Goal: Transaction & Acquisition: Purchase product/service

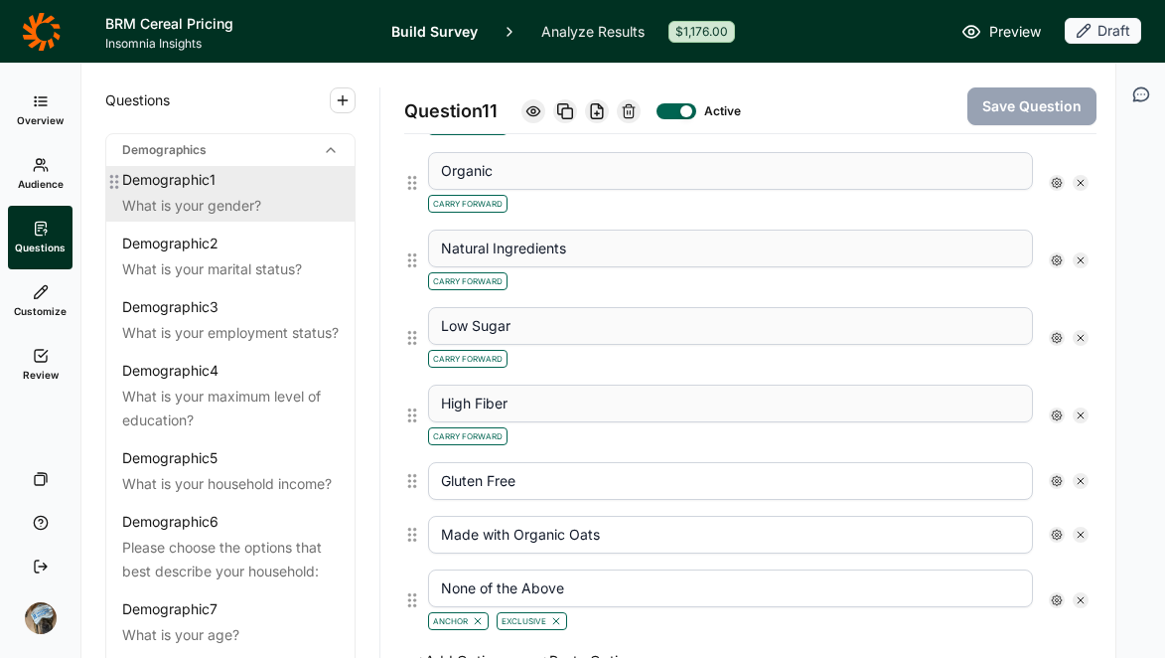
click at [197, 182] on div "Demographic 1" at bounding box center [168, 180] width 93 height 20
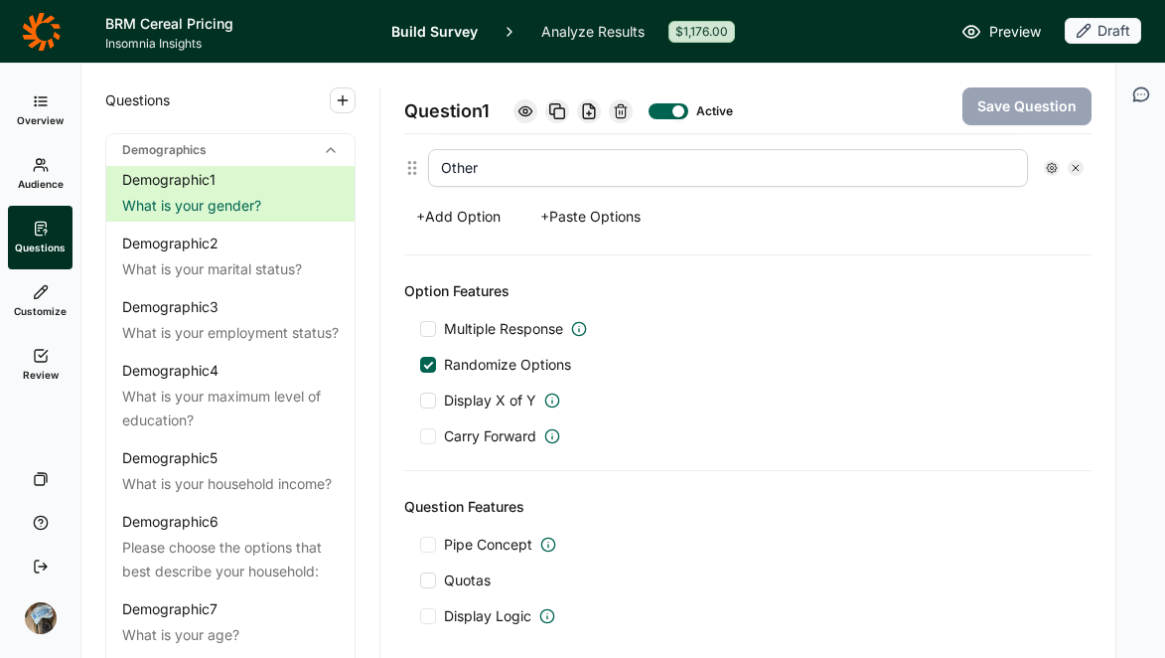
click at [1002, 27] on span "Preview" at bounding box center [1016, 32] width 52 height 24
click at [27, 115] on span "Overview" at bounding box center [40, 120] width 47 height 14
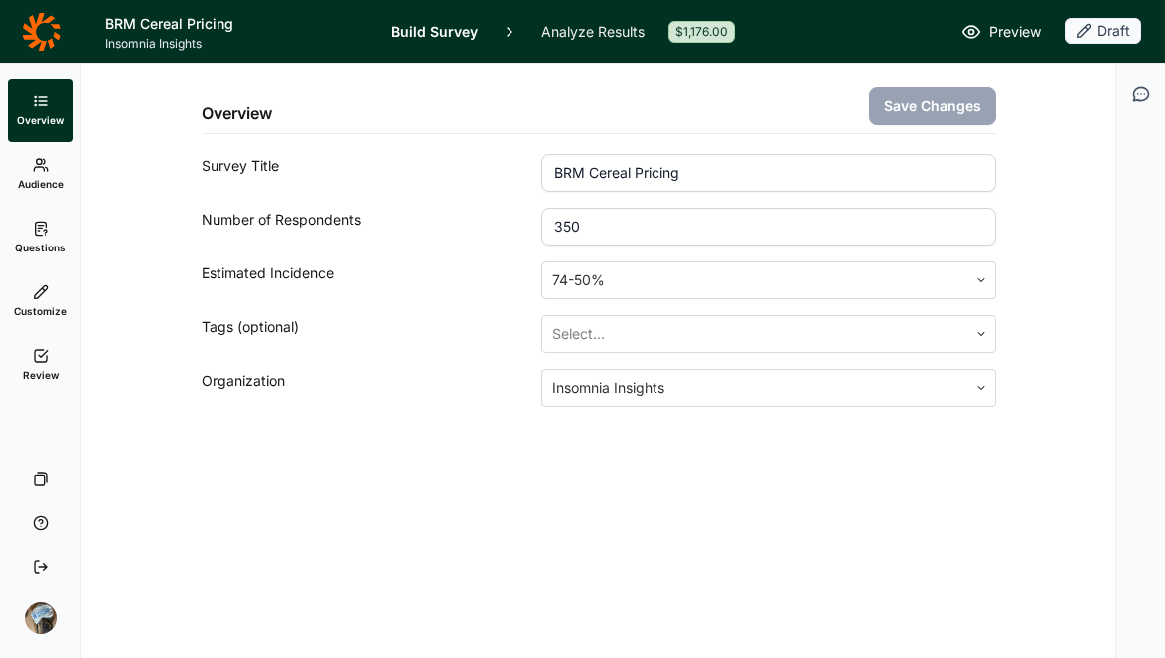
drag, startPoint x: 614, startPoint y: 230, endPoint x: 500, endPoint y: 225, distance: 114.4
click at [500, 225] on div "Number of Respondents 350" at bounding box center [599, 227] width 795 height 38
type input "500"
click at [505, 337] on div "Tags (optional)" at bounding box center [372, 334] width 341 height 38
click at [956, 112] on button "Save Changes" at bounding box center [932, 106] width 127 height 38
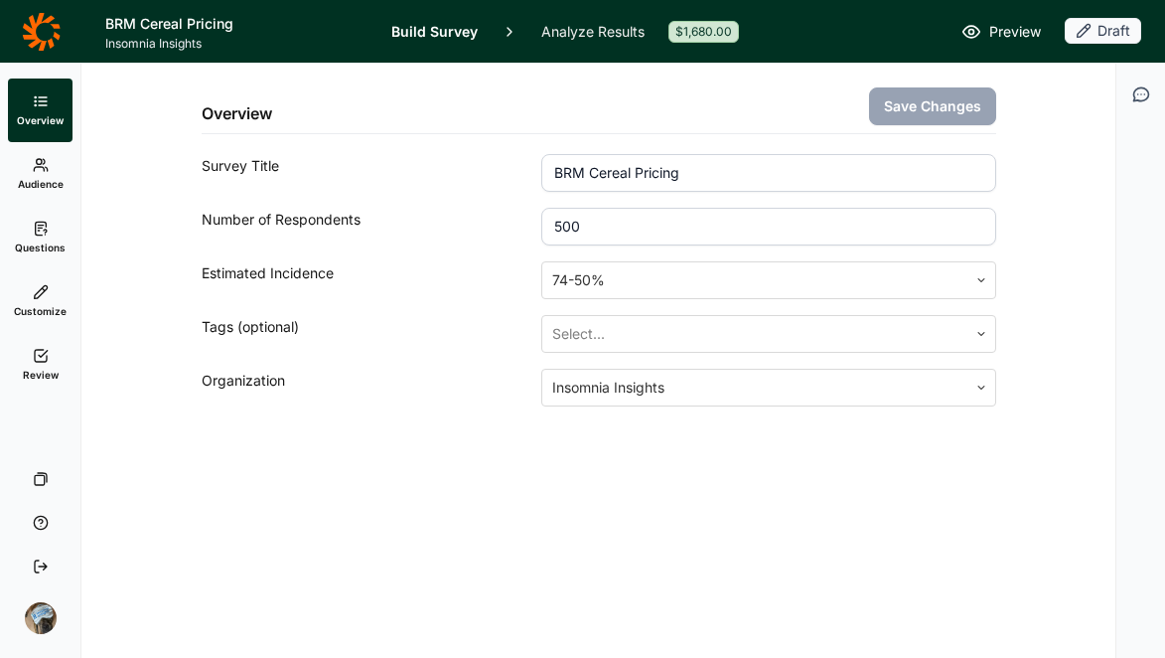
click at [33, 354] on icon at bounding box center [41, 356] width 16 height 16
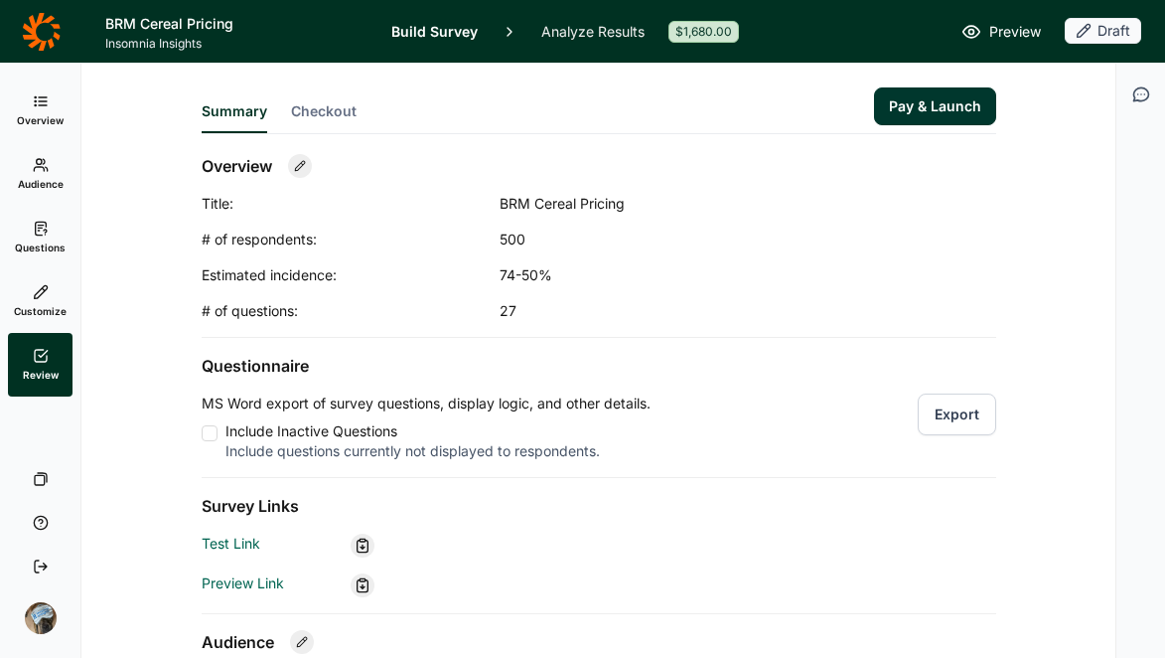
click at [779, 252] on div "Overview Title: BRM Cereal Pricing # of respondents: 500 Estimated incidence: 7…" at bounding box center [599, 237] width 795 height 167
click at [802, 214] on div "Overview Title: BRM Cereal Pricing # of respondents: 500 Estimated incidence: 7…" at bounding box center [599, 237] width 795 height 167
click at [445, 32] on link "Build Survey" at bounding box center [434, 31] width 86 height 63
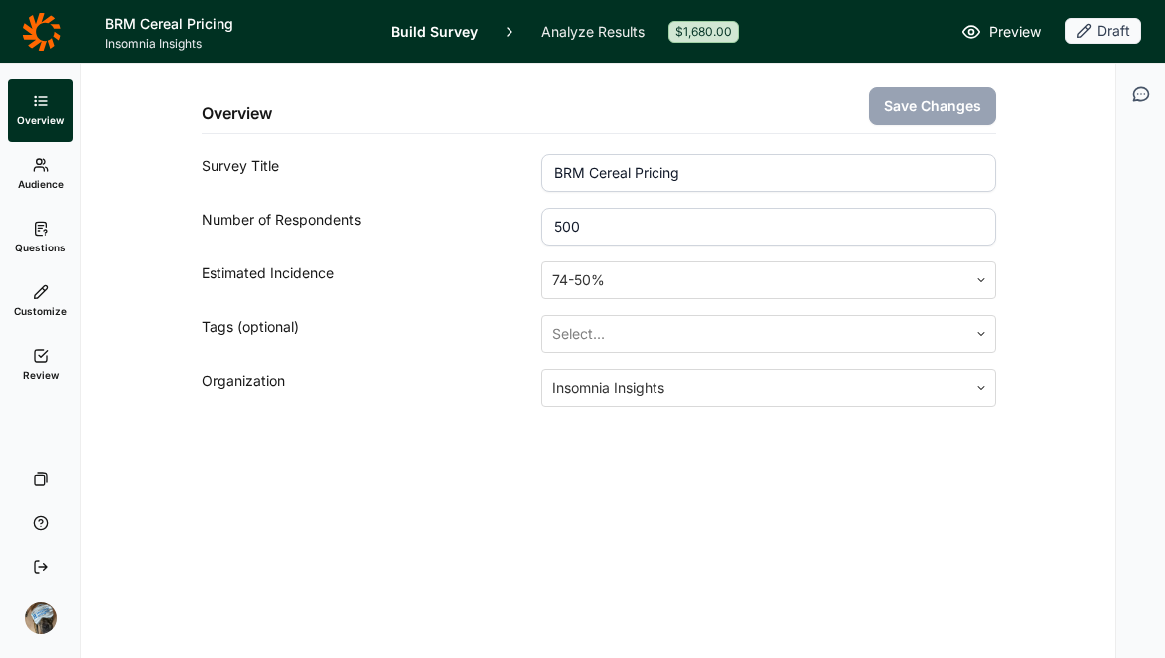
click at [43, 223] on icon at bounding box center [41, 229] width 16 height 16
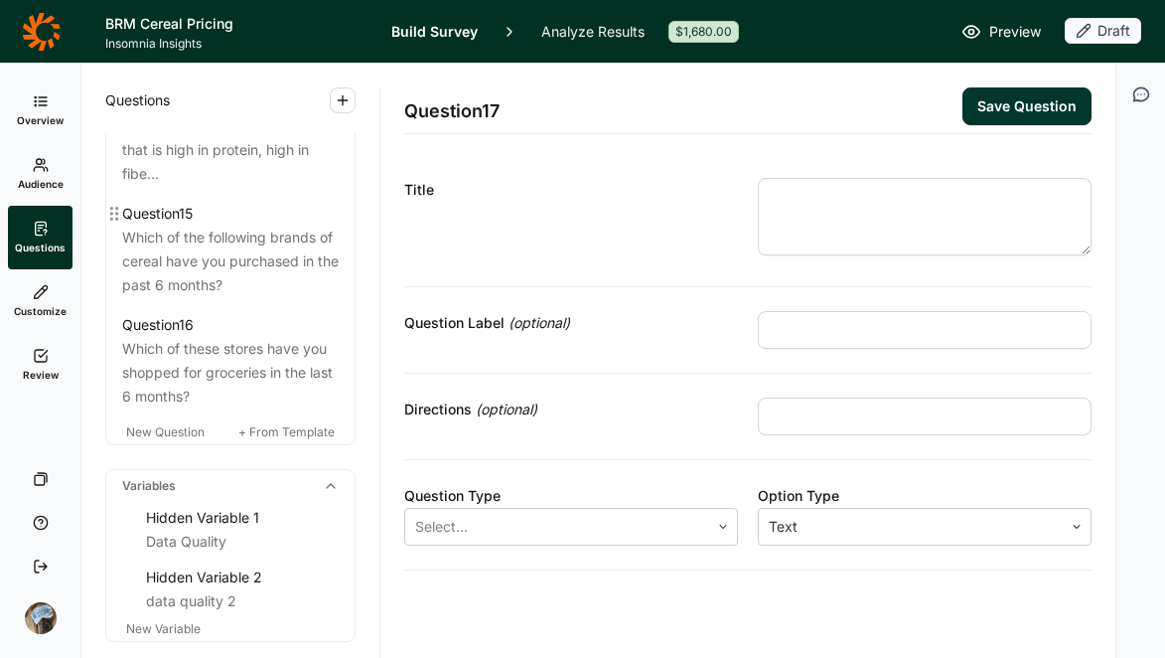
scroll to position [2514, 0]
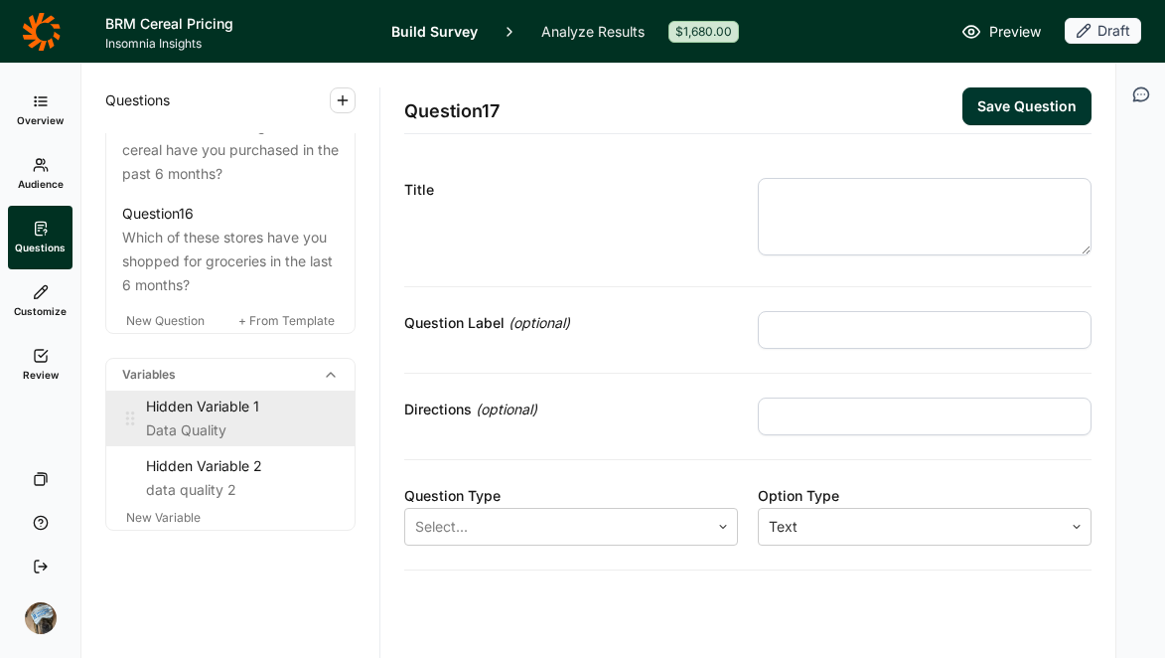
click at [198, 411] on div "Hidden Variable 1" at bounding box center [242, 406] width 193 height 24
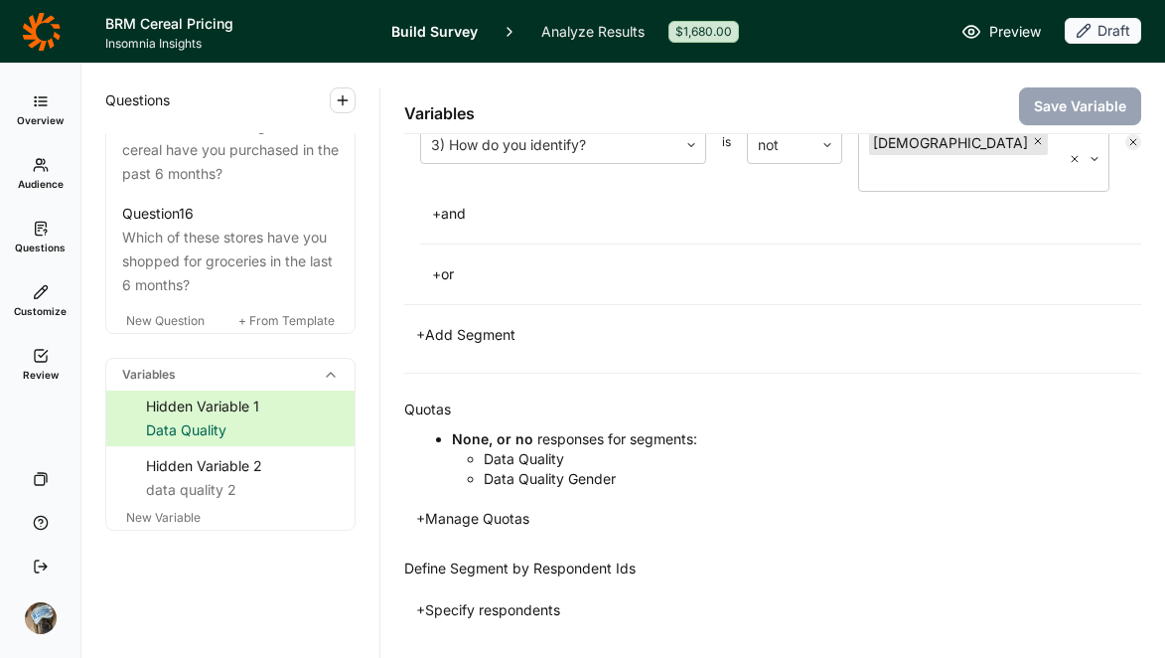
scroll to position [632, 0]
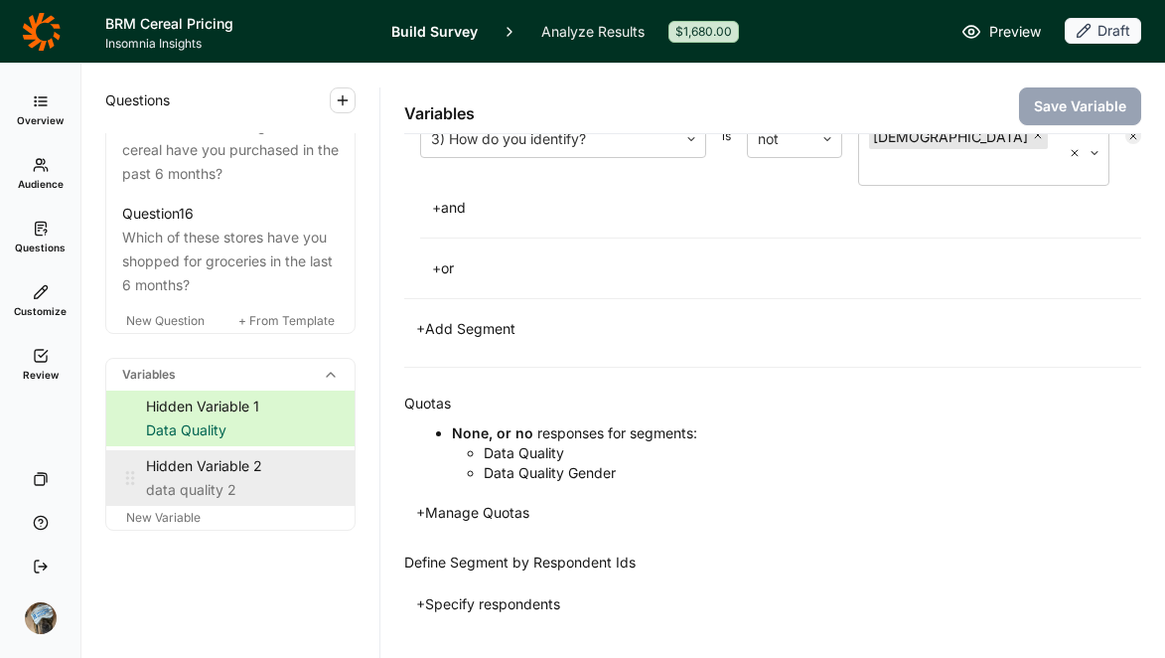
click at [214, 460] on div "Hidden Variable 2" at bounding box center [242, 466] width 193 height 24
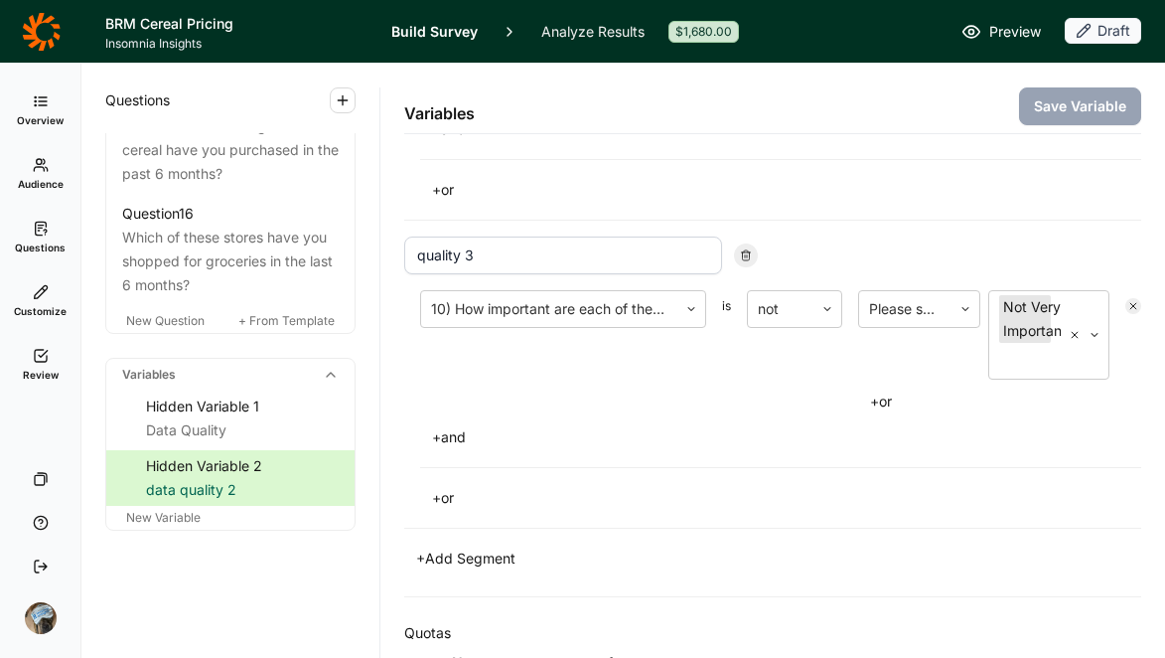
scroll to position [847, 0]
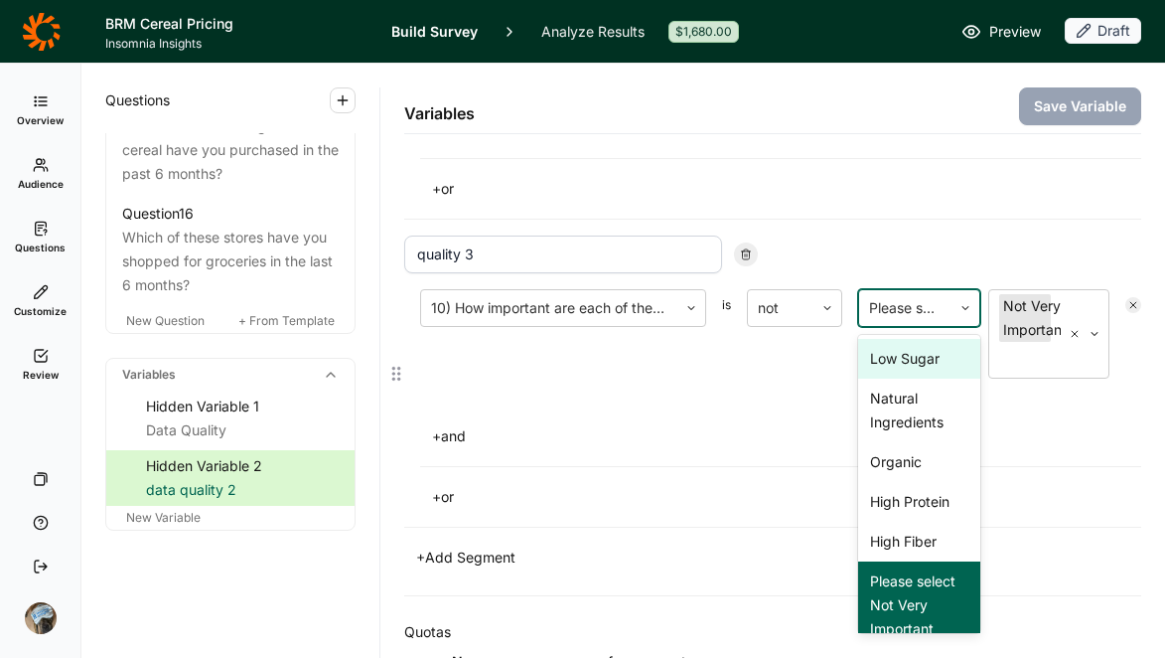
click at [873, 302] on input "text" at bounding box center [871, 308] width 4 height 24
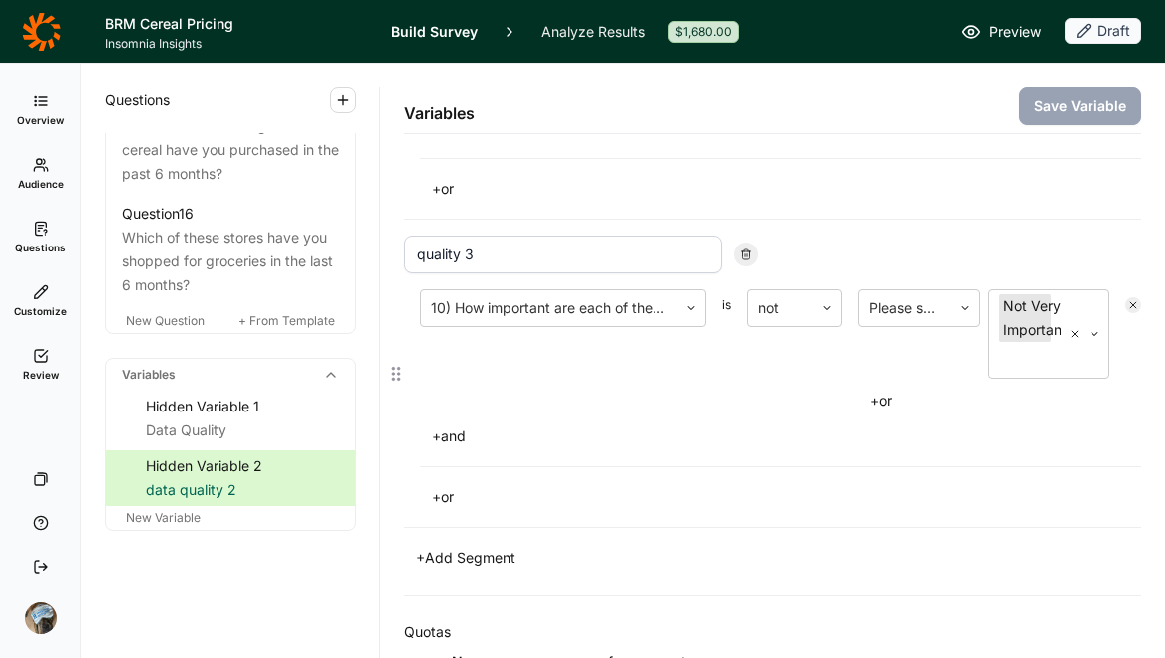
click at [880, 237] on div "quality 3" at bounding box center [772, 254] width 737 height 38
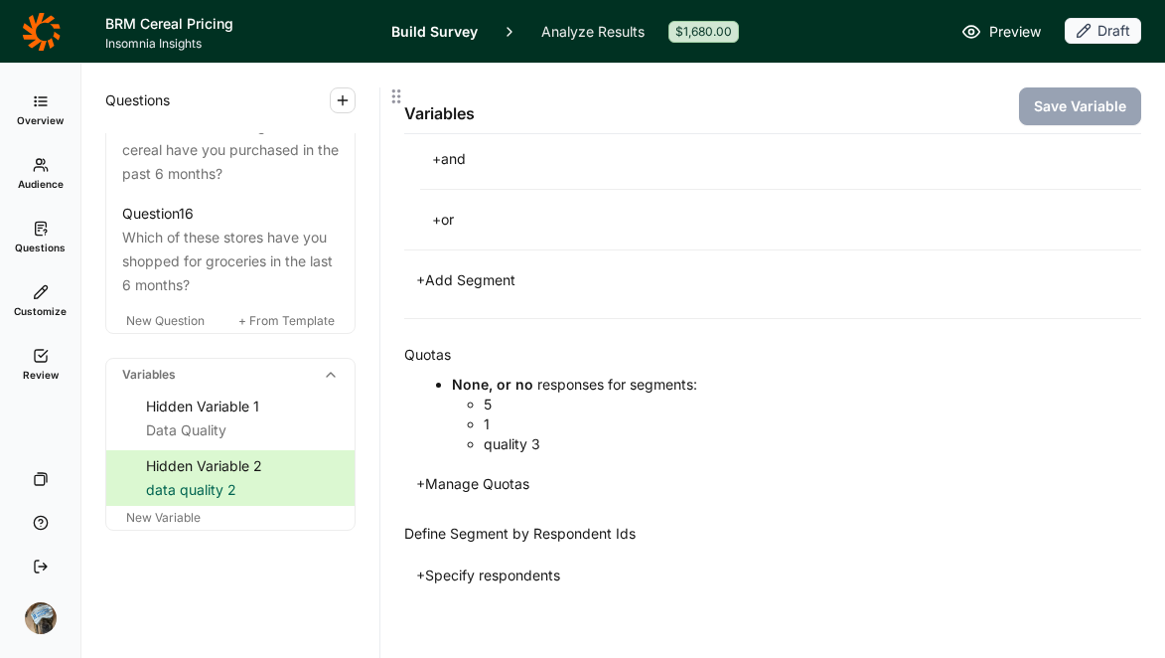
scroll to position [1151, 0]
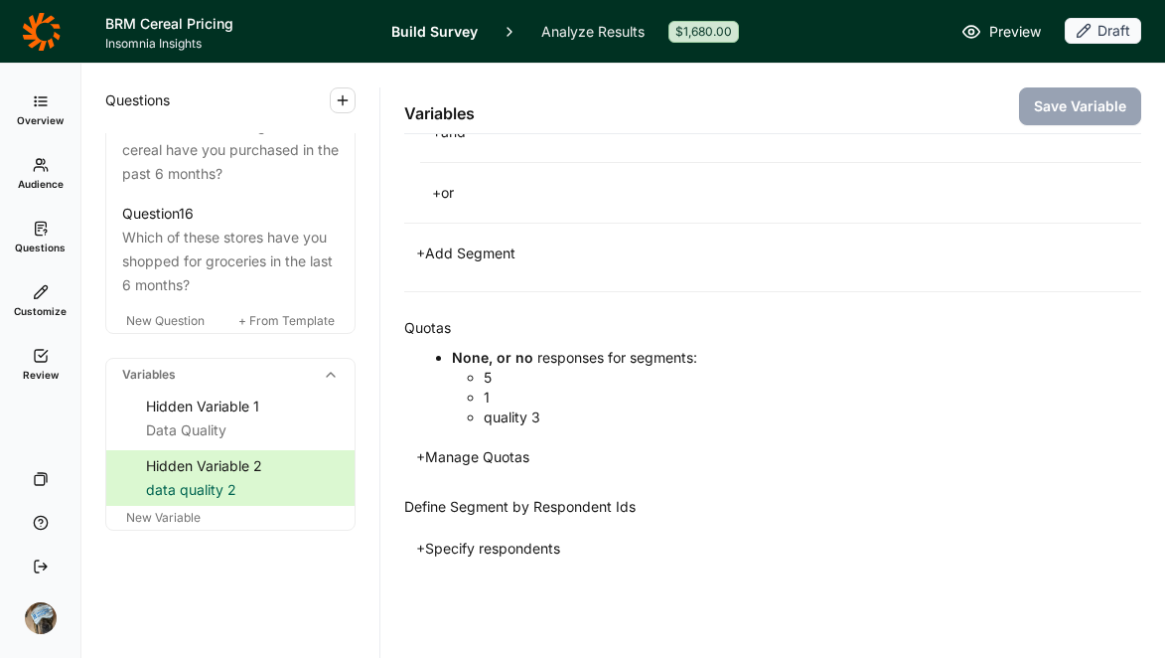
click at [37, 357] on icon at bounding box center [41, 356] width 16 height 16
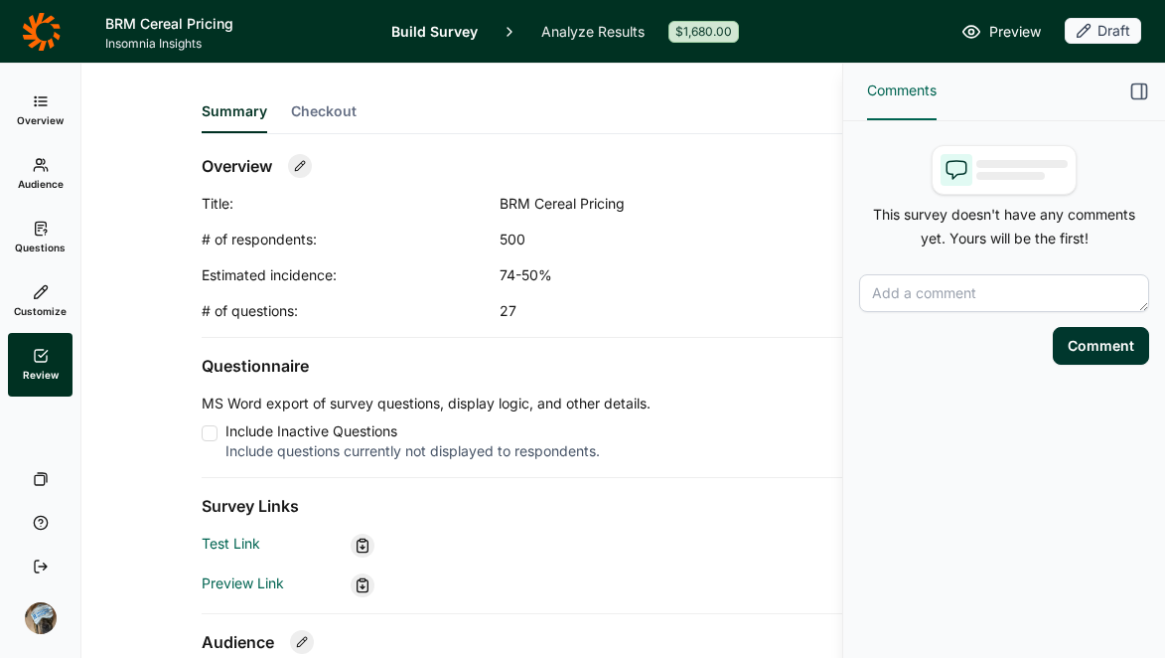
click at [319, 115] on span "Checkout" at bounding box center [324, 111] width 66 height 20
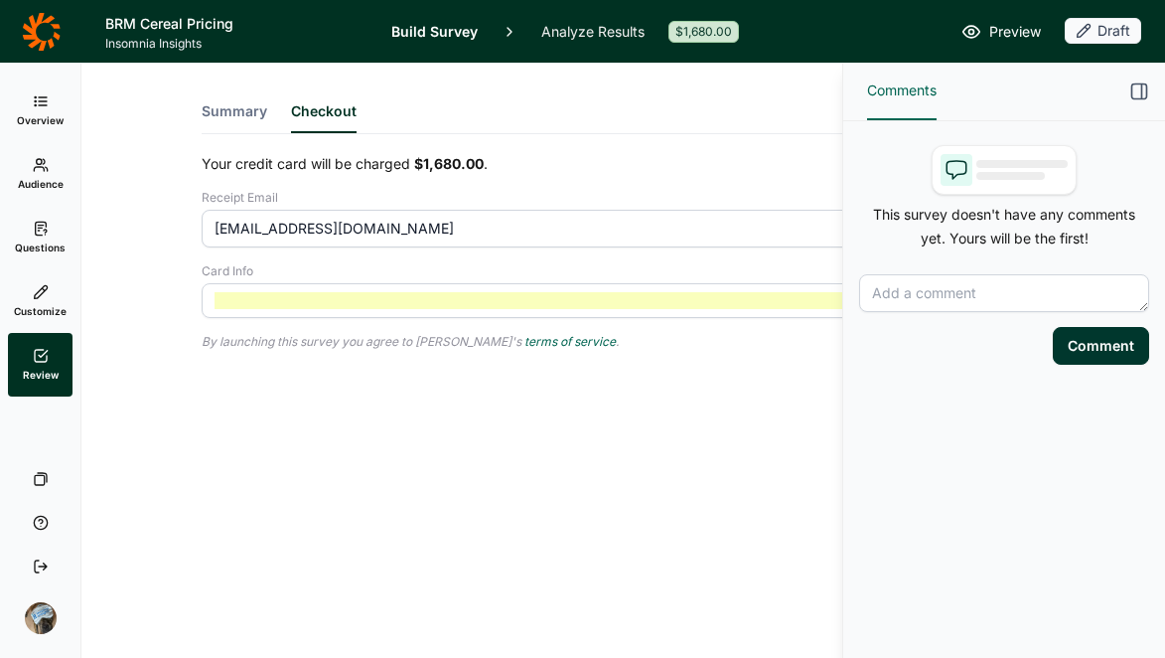
click at [1136, 88] on icon "button" at bounding box center [1140, 91] width 20 height 20
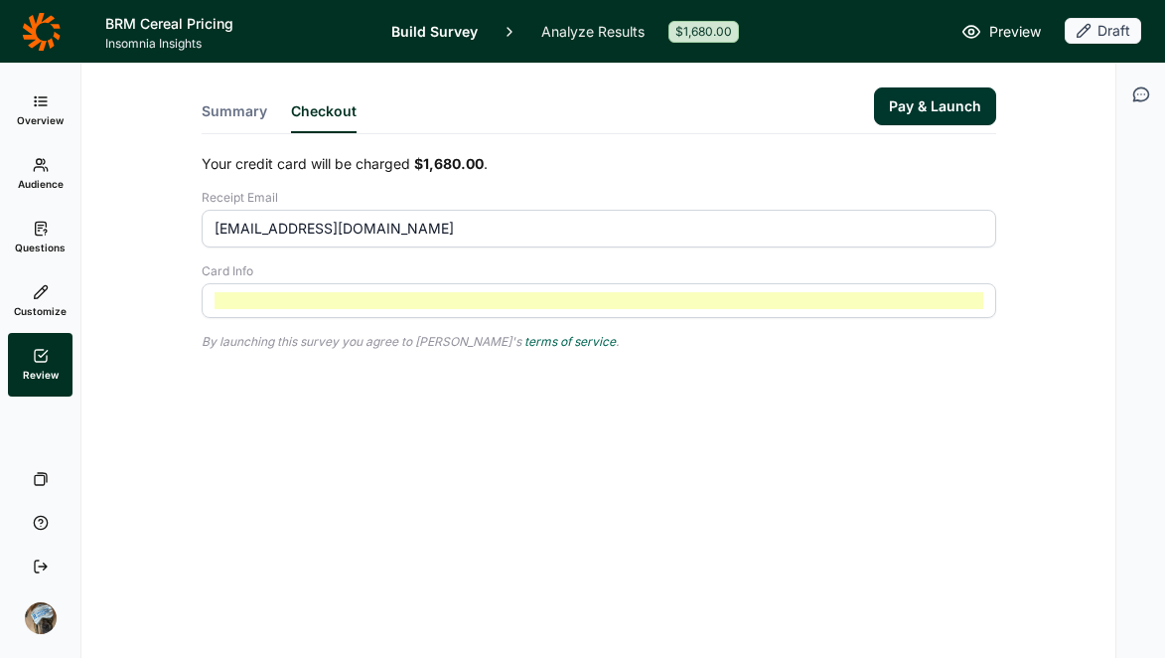
click at [953, 319] on div "Your credit card will be charged $1,680.00 . Receipt Email [EMAIL_ADDRESS][DOMA…" at bounding box center [599, 252] width 795 height 196
click at [813, 421] on div "Summary Checkout Pay & Launch Your credit card will be charged $1,680.00 . Rece…" at bounding box center [598, 255] width 987 height 382
click at [998, 380] on div "Summary Checkout Pay & Launch Your credit card will be charged $1,680.00 . Rece…" at bounding box center [598, 255] width 987 height 382
click at [775, 536] on div "Summary Checkout Pay & Launch Your credit card will be charged $1,680.00 . Rece…" at bounding box center [598, 361] width 1034 height 594
click at [936, 512] on div "Summary Checkout Pay & Launch Your credit card will be charged $1,680.00 . Rece…" at bounding box center [598, 361] width 1034 height 594
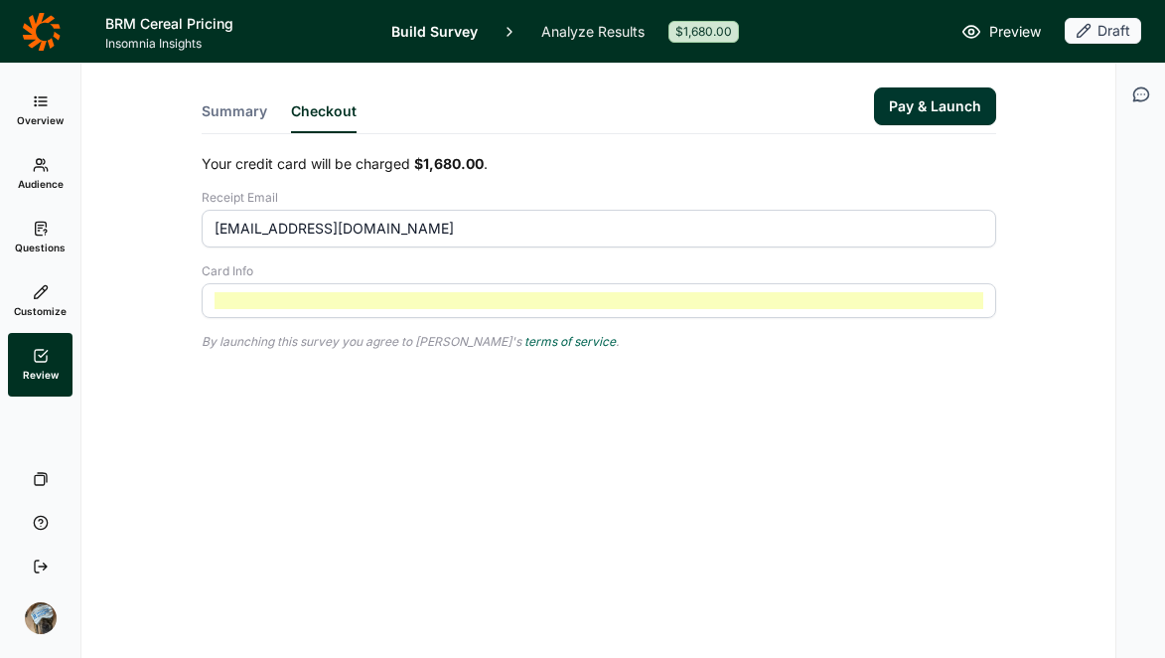
click at [932, 510] on div "Summary Checkout Pay & Launch Your credit card will be charged $1,680.00 . Rece…" at bounding box center [598, 361] width 1034 height 594
click at [932, 509] on div "Summary Checkout Pay & Launch Your credit card will be charged $1,680.00 . Rece…" at bounding box center [598, 361] width 1034 height 594
click at [907, 100] on button "Pay & Launch" at bounding box center [935, 106] width 122 height 38
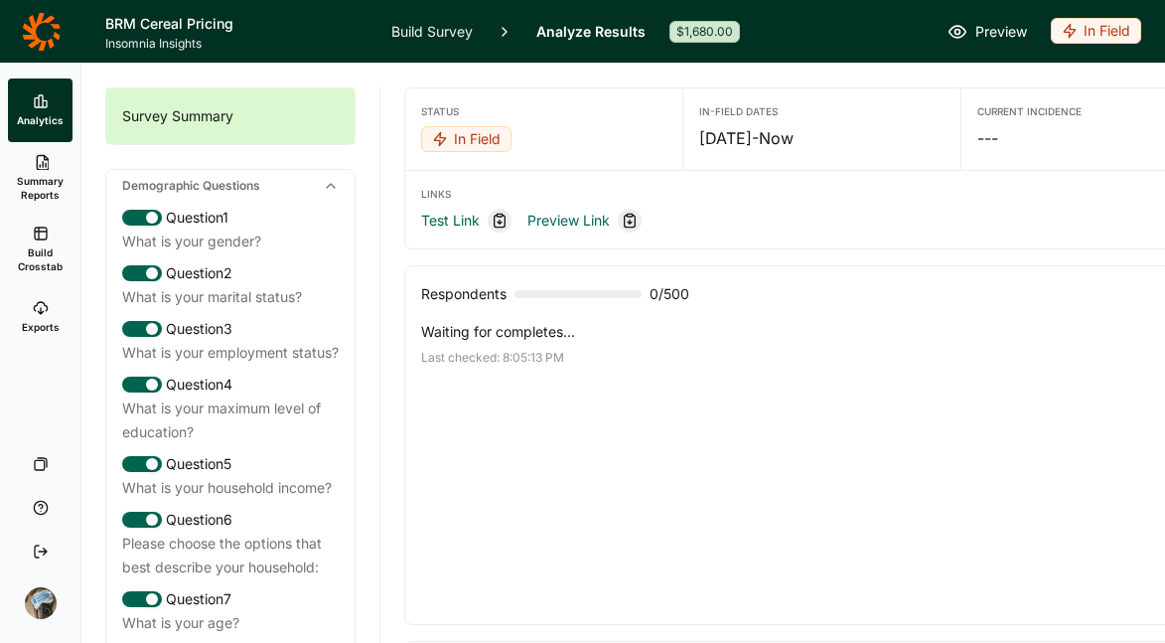
click at [935, 408] on div "Waiting for completes... Last checked: 8:05:13 PM" at bounding box center [821, 465] width 801 height 286
